Goal: Task Accomplishment & Management: Manage account settings

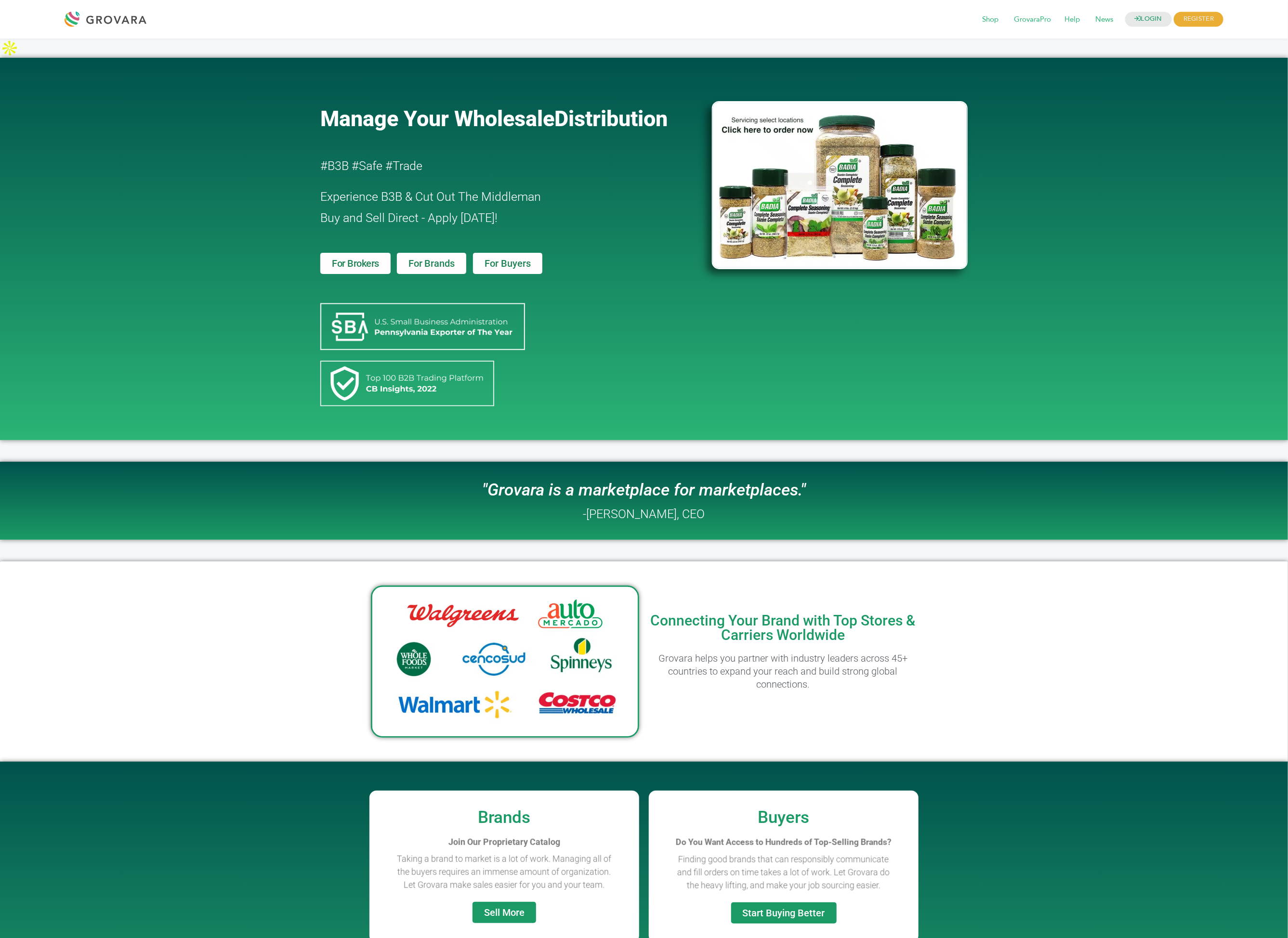
click at [273, 292] on div "Manage Your Wholesale Distribution #B3B #Safe #Trade Experience B3B & Cut Out T…" at bounding box center [644, 249] width 1288 height 382
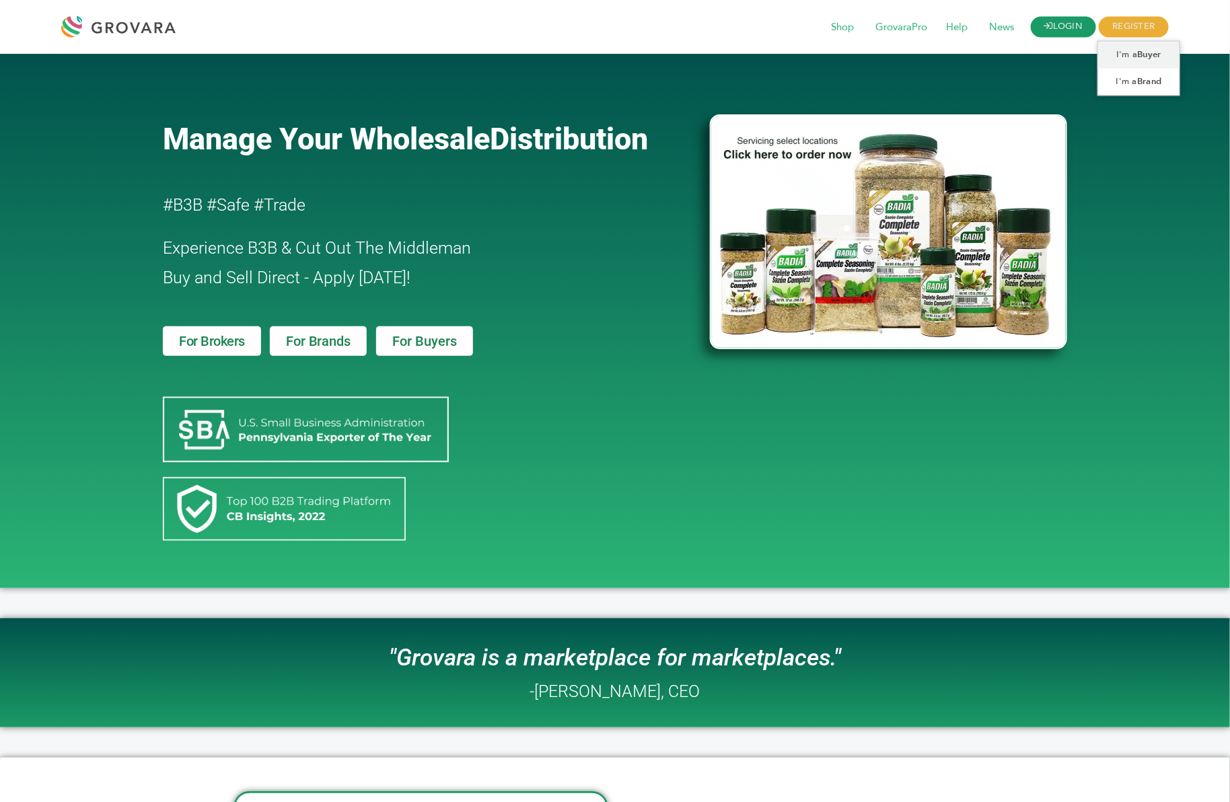
click at [1080, 35] on link "LOGIN" at bounding box center [1064, 27] width 66 height 21
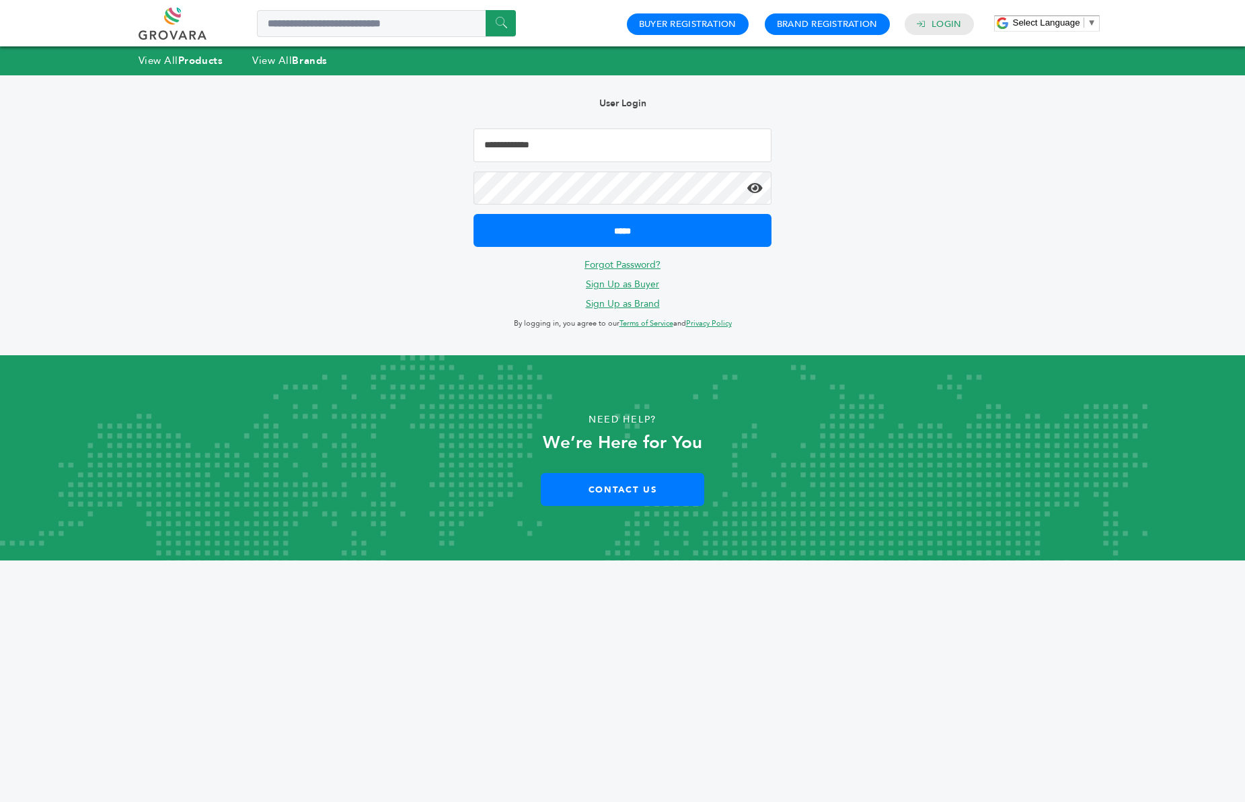
click at [556, 149] on input "Email Address" at bounding box center [623, 145] width 298 height 34
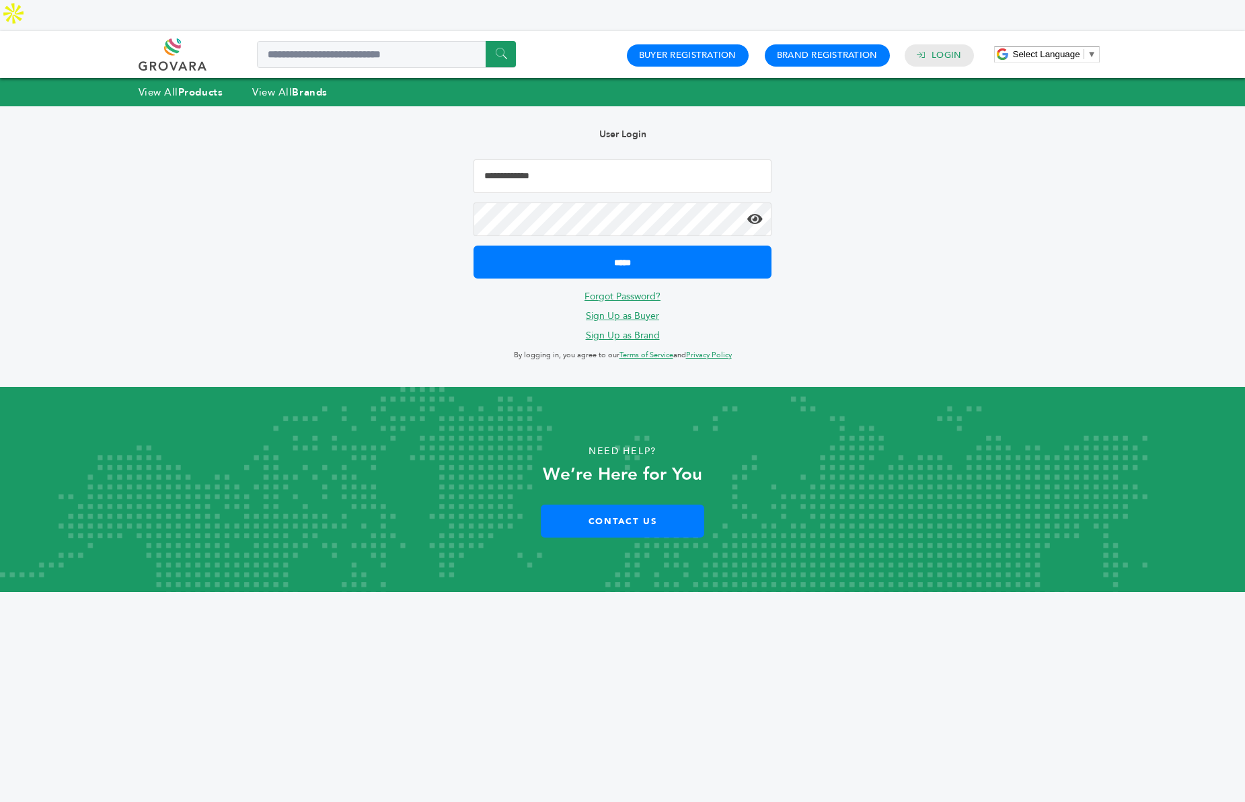
type input "**********"
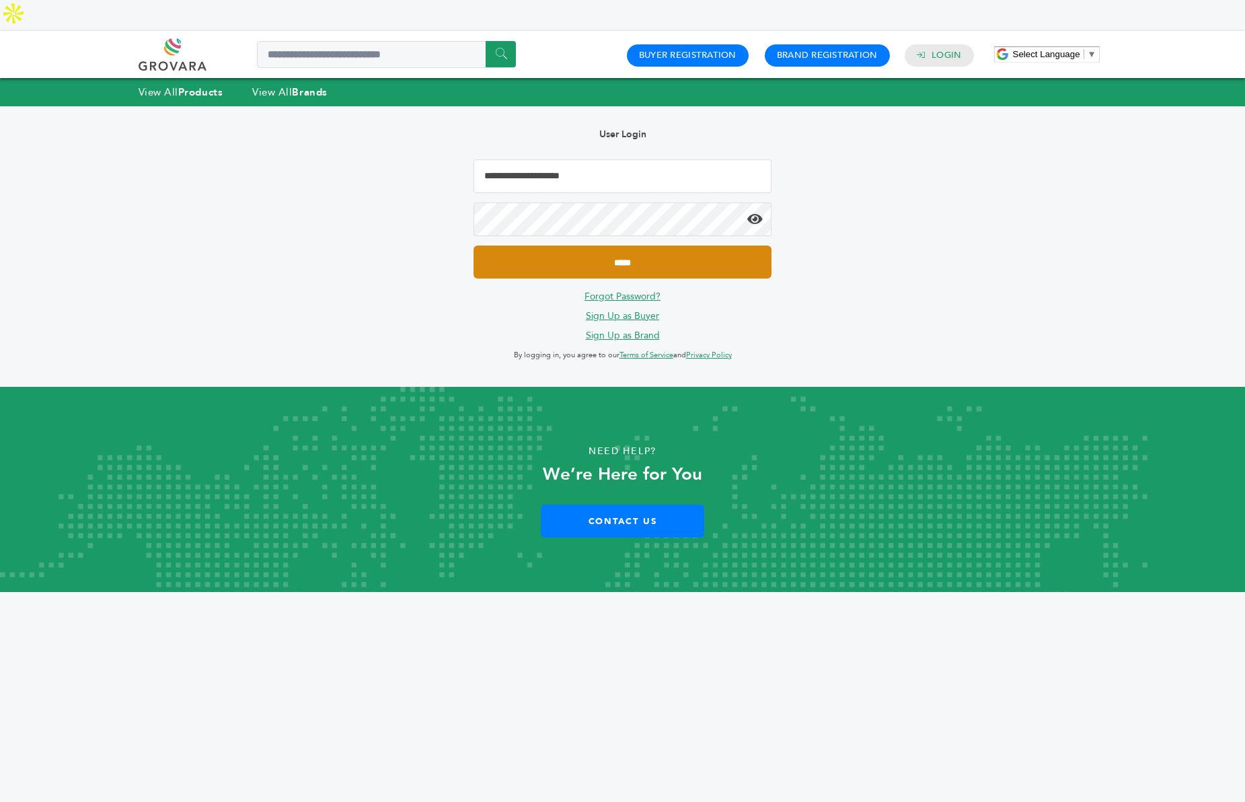
click at [720, 246] on input "*****" at bounding box center [623, 262] width 298 height 33
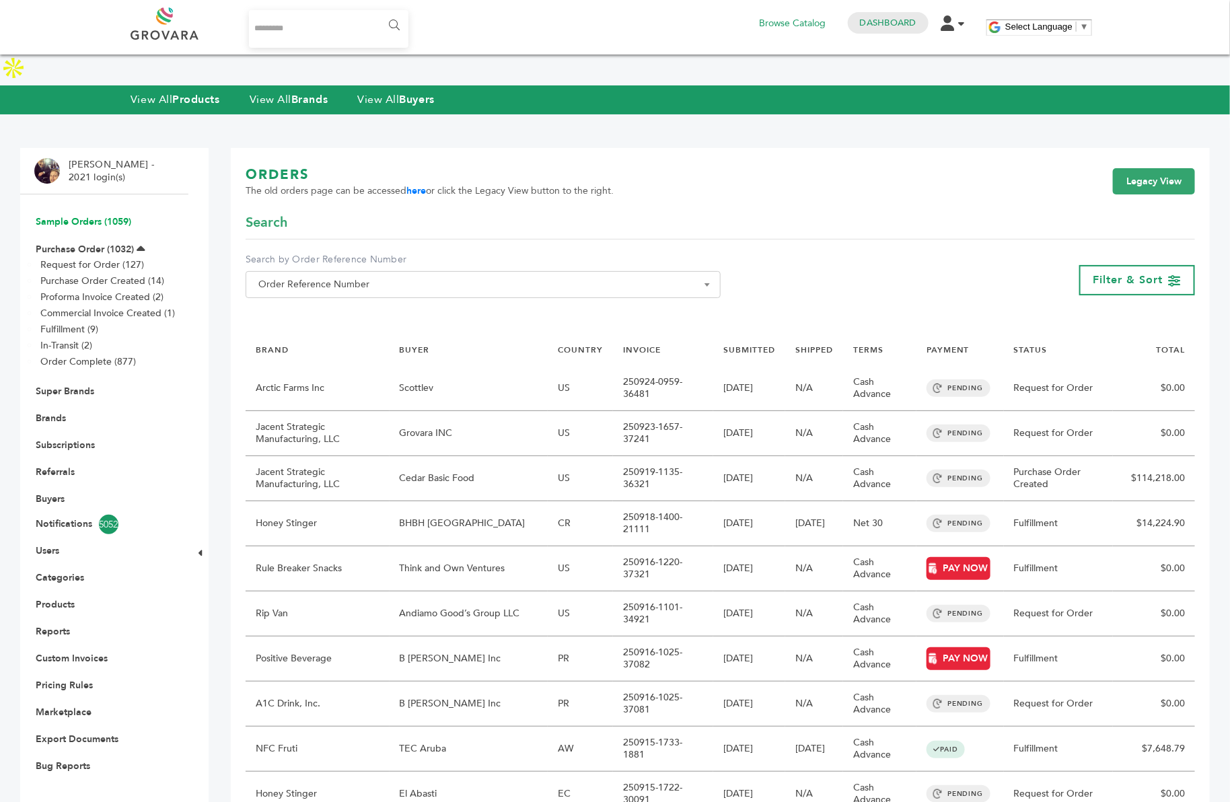
click at [71, 215] on link "Sample Orders (1059)" at bounding box center [84, 221] width 96 height 13
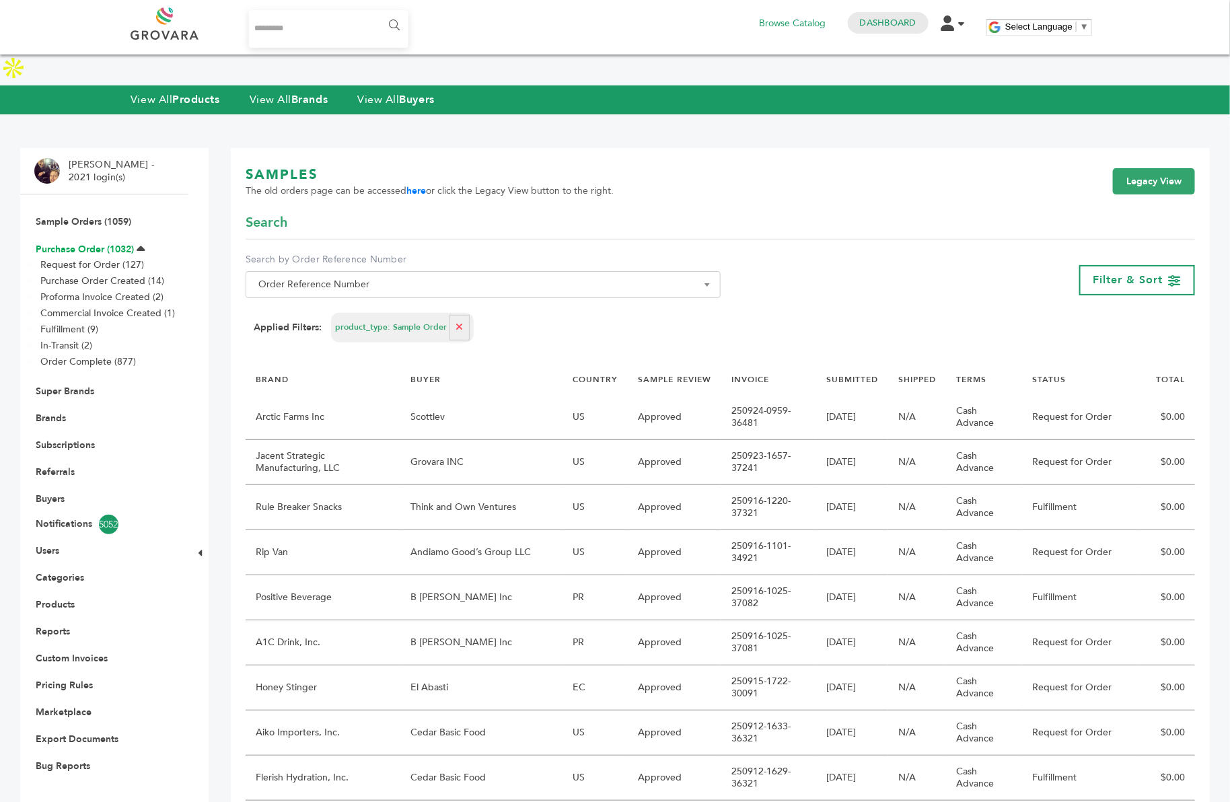
click at [90, 243] on link "Purchase Order (1032)" at bounding box center [85, 249] width 98 height 13
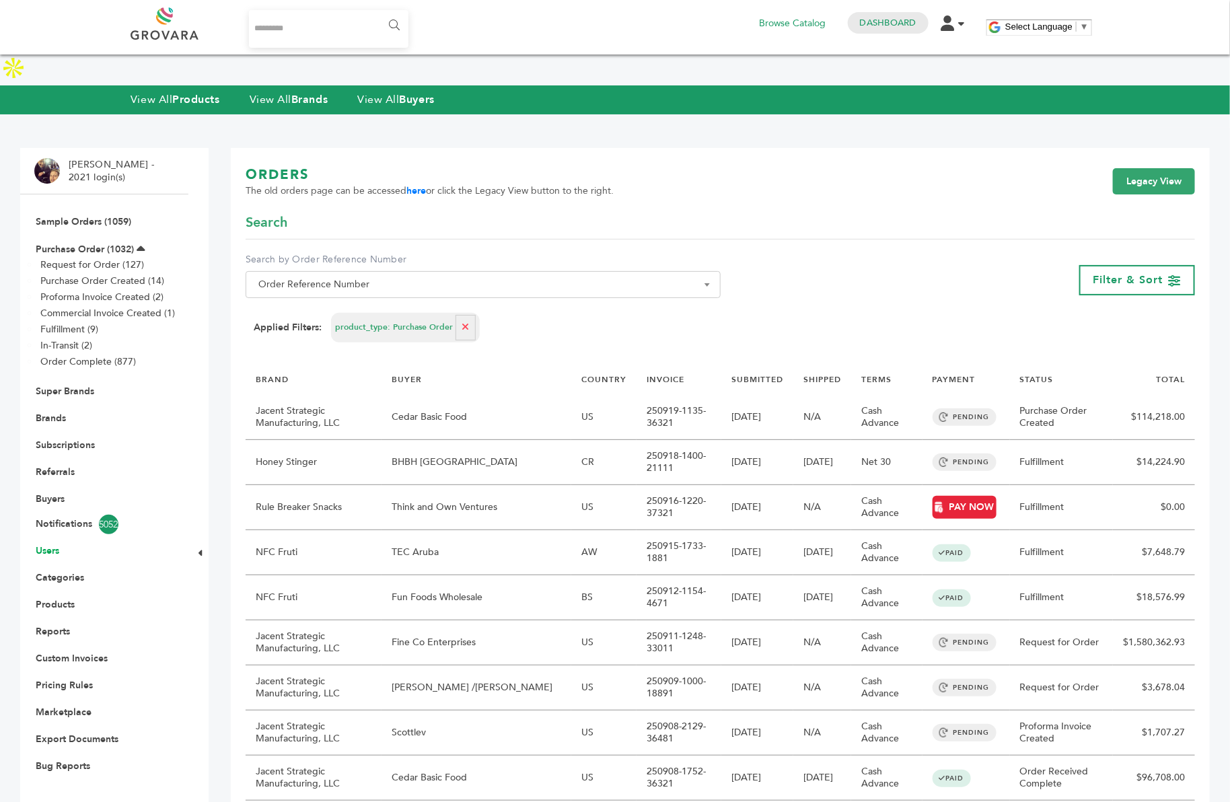
click at [48, 544] on link "Users" at bounding box center [48, 550] width 24 height 13
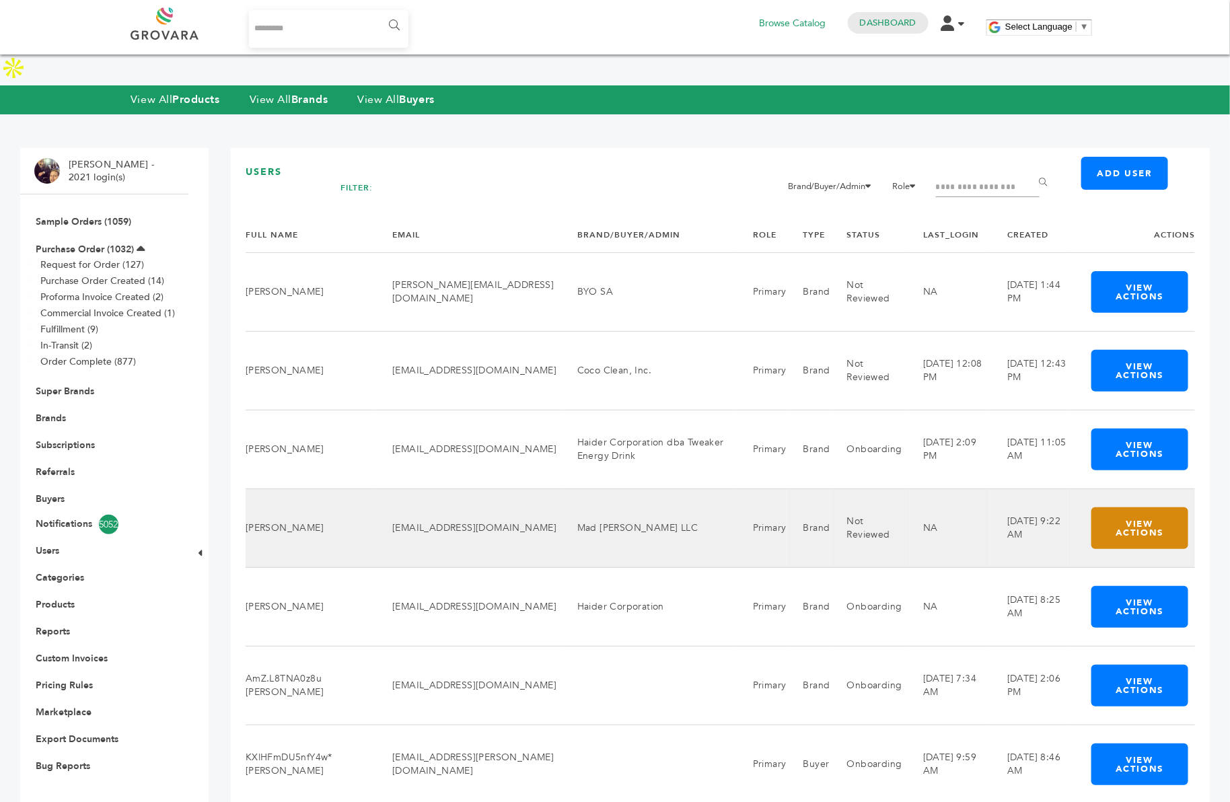
scroll to position [16, 0]
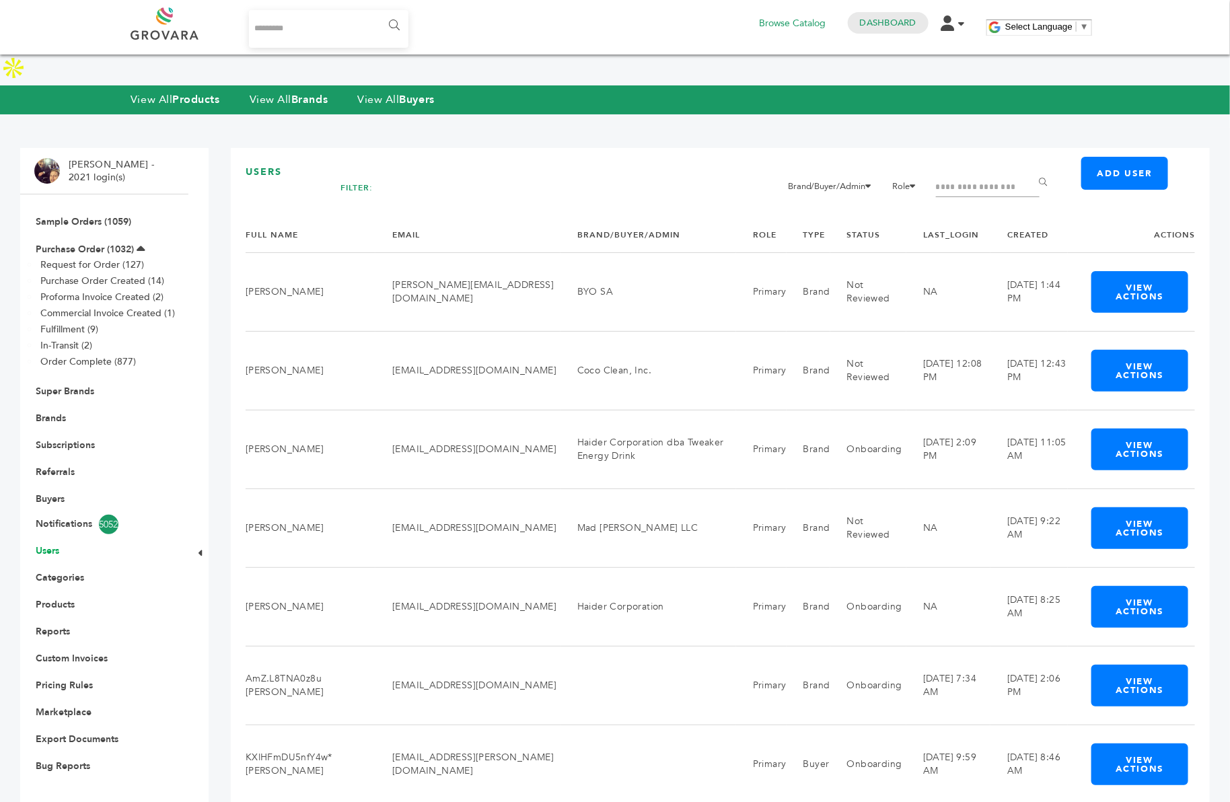
click at [52, 544] on link "Users" at bounding box center [48, 550] width 24 height 13
click at [50, 465] on link "Referrals" at bounding box center [55, 471] width 39 height 13
